Goal: Navigation & Orientation: Find specific page/section

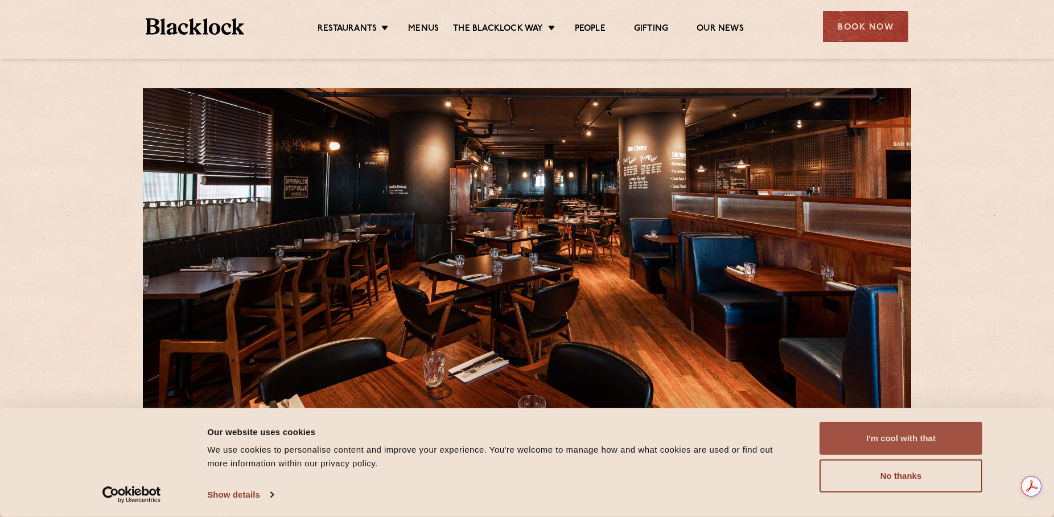
click at [863, 443] on button "I'm cool with that" at bounding box center [901, 438] width 163 height 33
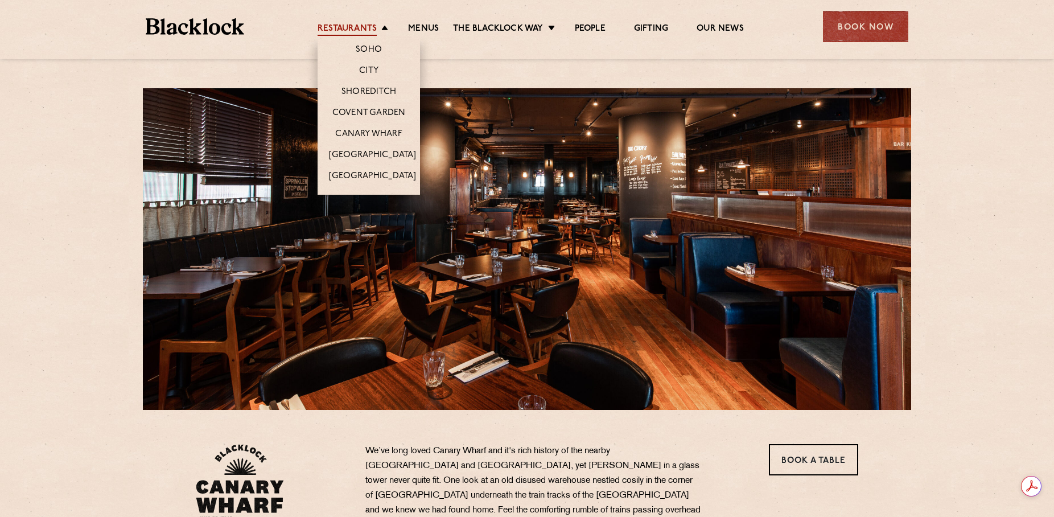
click at [363, 24] on link "Restaurants" at bounding box center [347, 29] width 59 height 13
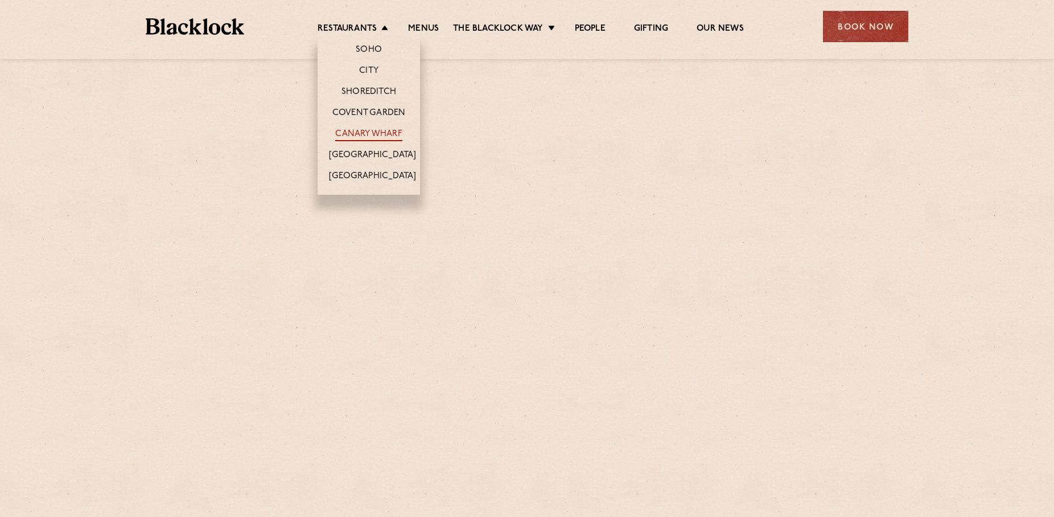
click at [385, 130] on link "Canary Wharf" at bounding box center [368, 135] width 67 height 13
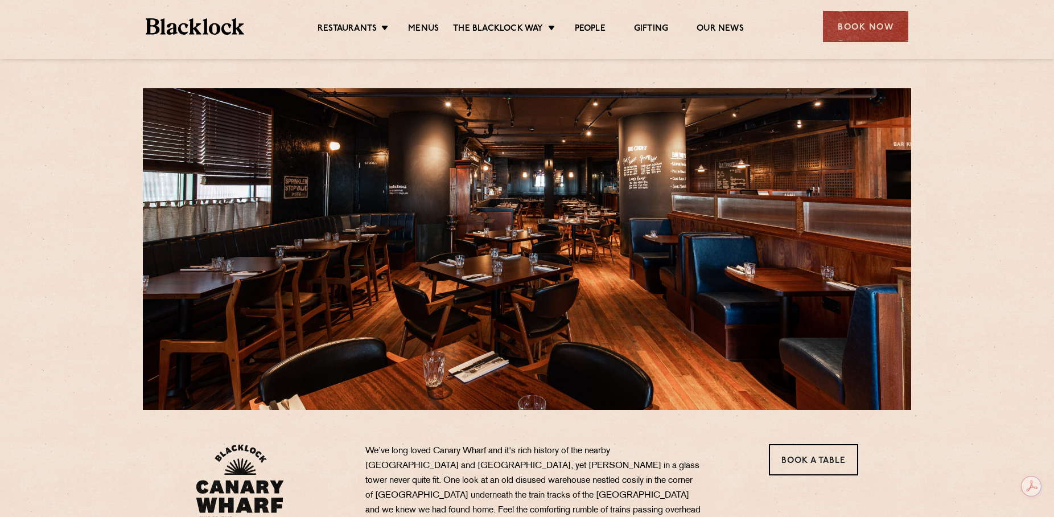
scroll to position [285, 0]
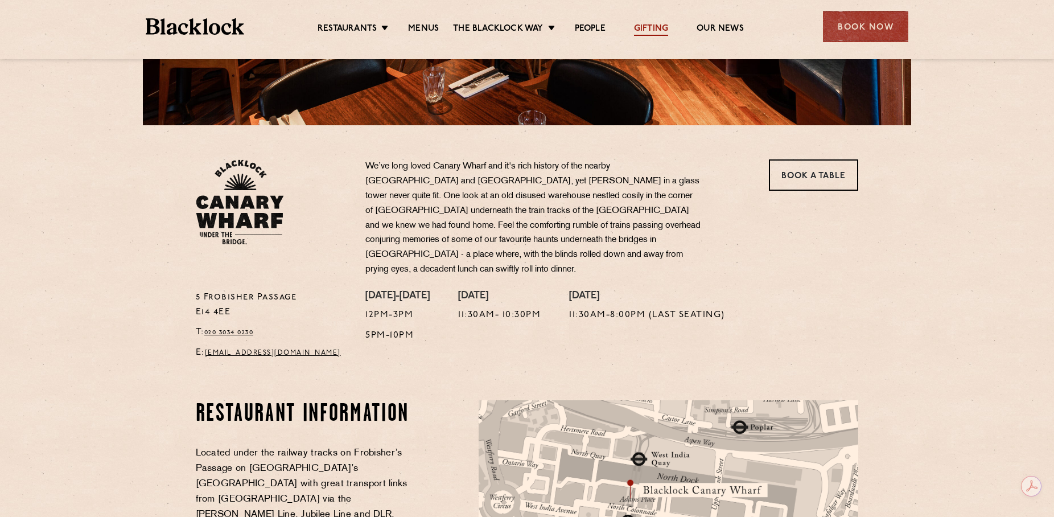
click at [642, 23] on link "Gifting" at bounding box center [651, 29] width 34 height 13
